Goal: Task Accomplishment & Management: Manage account settings

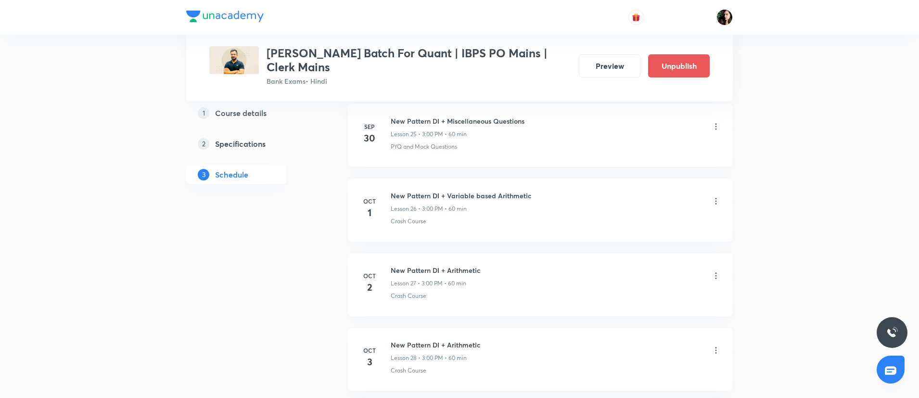
scroll to position [2412, 0]
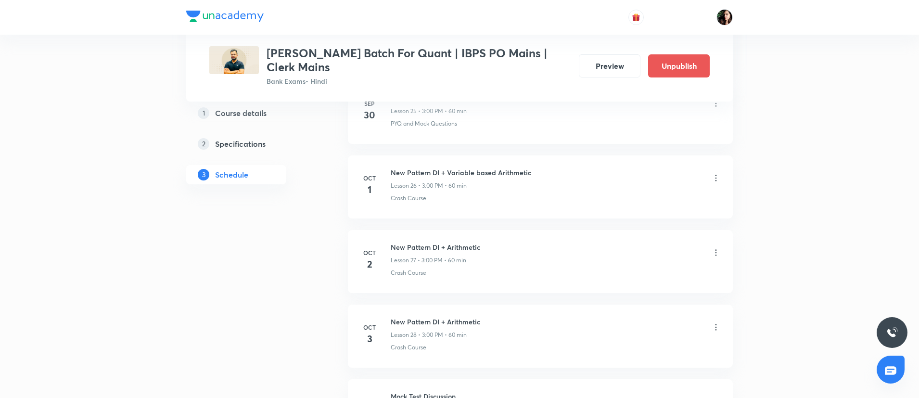
click at [714, 255] on icon at bounding box center [716, 253] width 10 height 10
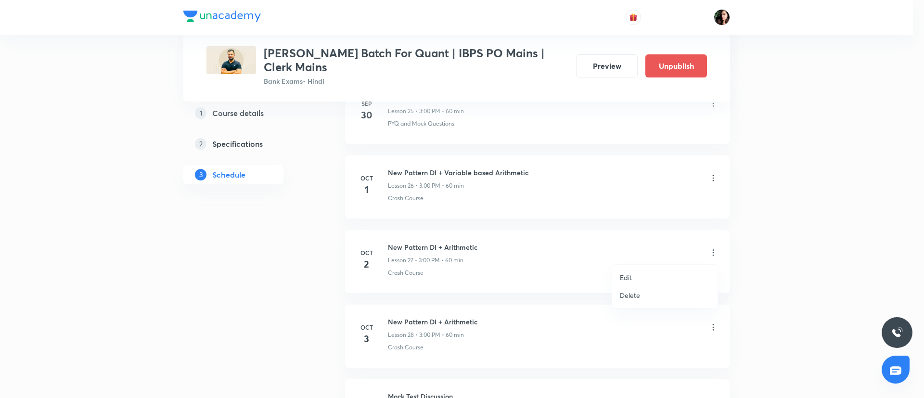
click at [657, 274] on li "Edit" at bounding box center [664, 277] width 105 height 18
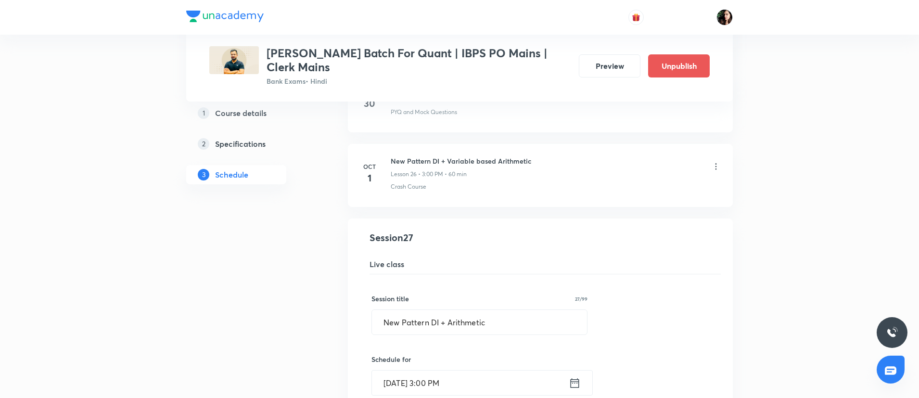
scroll to position [2195, 0]
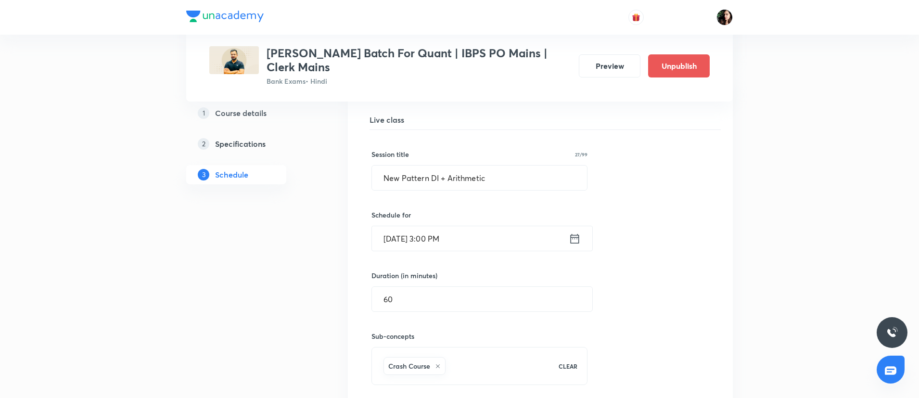
click at [399, 239] on input "[DATE] 3:00 PM" at bounding box center [470, 238] width 197 height 25
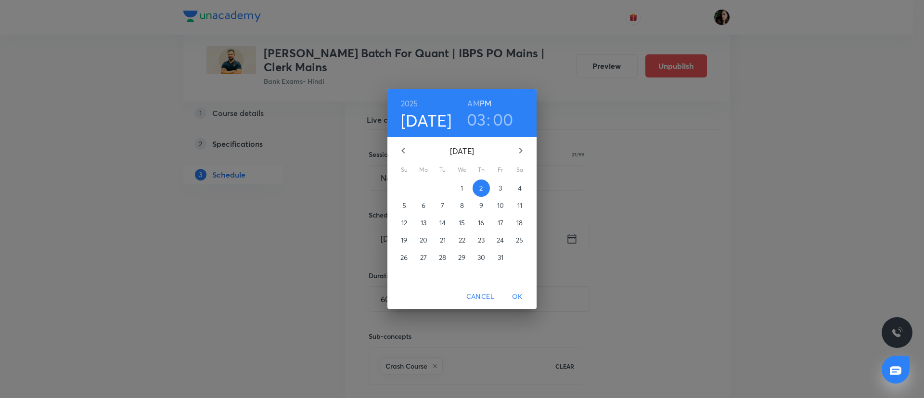
click at [516, 188] on span "4" at bounding box center [519, 188] width 17 height 10
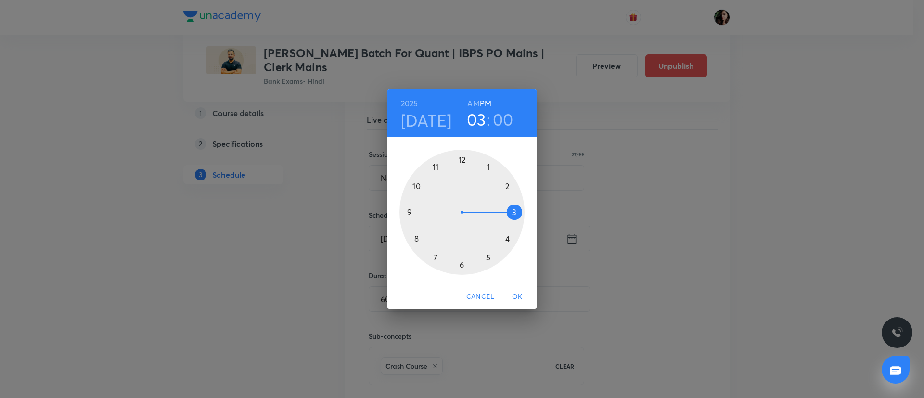
click at [519, 297] on span "OK" at bounding box center [517, 297] width 23 height 12
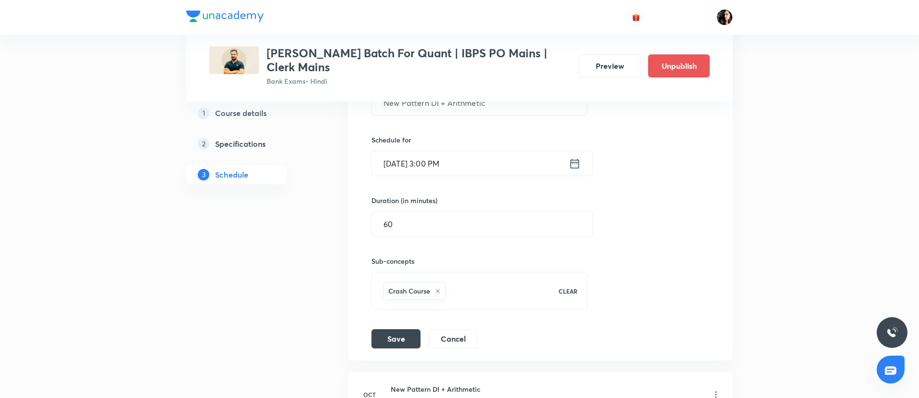
scroll to position [2340, 0]
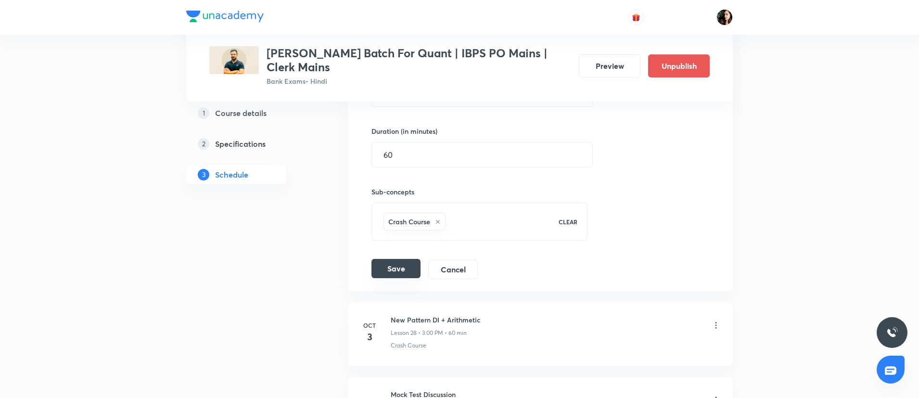
click at [409, 271] on button "Save" at bounding box center [395, 268] width 49 height 19
